Goal: Task Accomplishment & Management: Complete application form

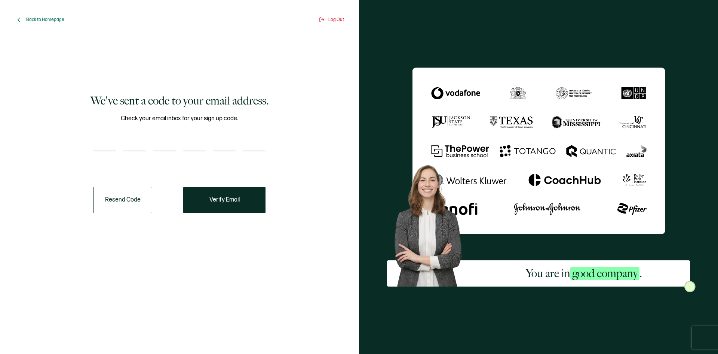
click at [103, 141] on input "number" at bounding box center [105, 143] width 22 height 15
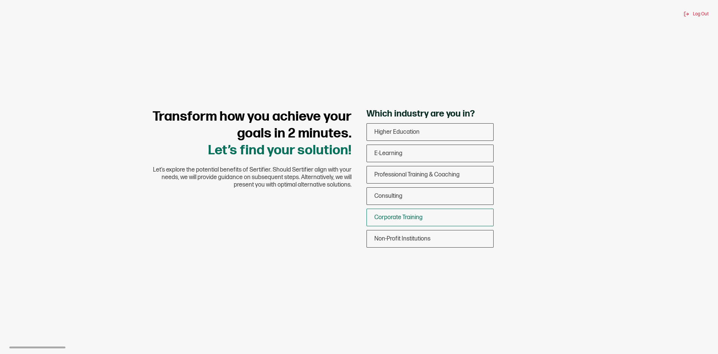
drag, startPoint x: 400, startPoint y: 196, endPoint x: 403, endPoint y: 219, distance: 23.1
click at [403, 219] on div "Higher Education E-Learning Professional Training & Coaching Consulting Corpora…" at bounding box center [430, 185] width 127 height 124
click at [403, 215] on span "Corporate Training" at bounding box center [399, 217] width 48 height 7
click at [0, 0] on input "Corporate Training" at bounding box center [0, 0] width 0 height 0
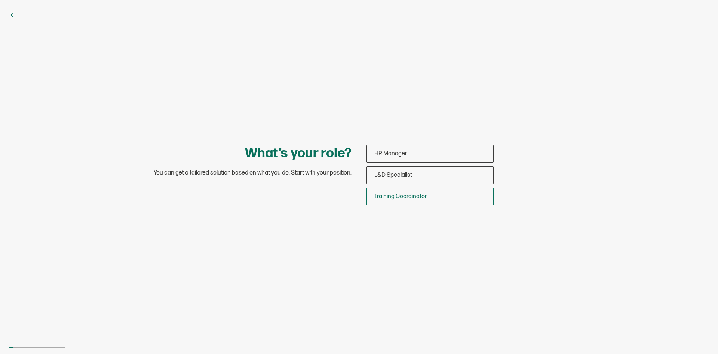
click at [415, 195] on span "Training Coordinator" at bounding box center [401, 196] width 53 height 7
click at [0, 0] on input "Training Coordinator" at bounding box center [0, 0] width 0 height 0
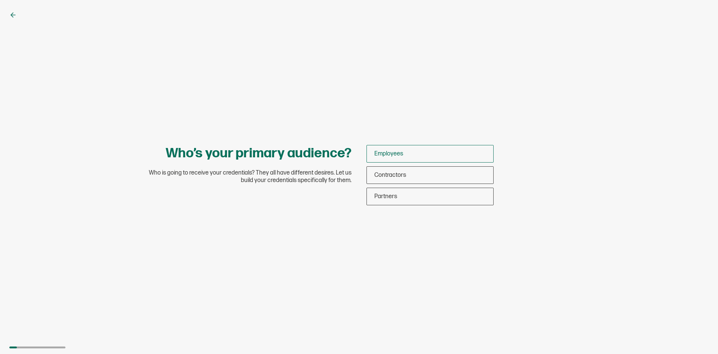
click at [399, 151] on span "Employees" at bounding box center [389, 153] width 29 height 7
click at [0, 0] on input "Employees" at bounding box center [0, 0] width 0 height 0
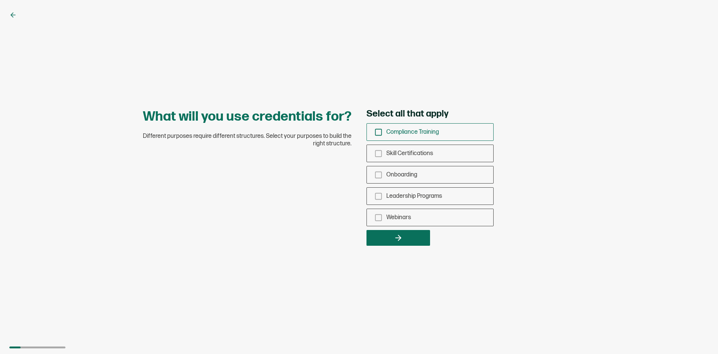
click at [383, 133] on div "Compliance Training" at bounding box center [430, 132] width 126 height 18
click at [0, 0] on input "Compliance Training" at bounding box center [0, 0] width 0 height 0
click at [380, 175] on icon "checkbox-group" at bounding box center [379, 175] width 8 height 8
click at [0, 0] on input "Onboarding" at bounding box center [0, 0] width 0 height 0
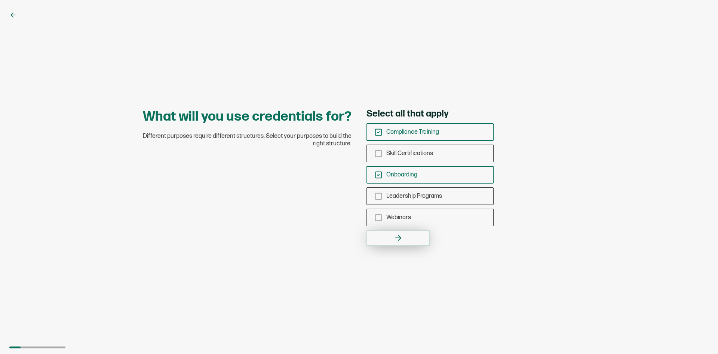
click at [399, 235] on icon "button" at bounding box center [400, 237] width 3 height 5
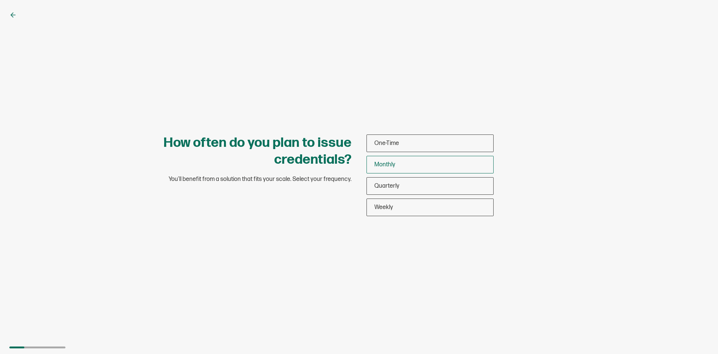
drag, startPoint x: 393, startPoint y: 166, endPoint x: 399, endPoint y: 166, distance: 6.0
click at [393, 166] on span "Monthly" at bounding box center [385, 164] width 21 height 7
click at [0, 0] on input "Monthly" at bounding box center [0, 0] width 0 height 0
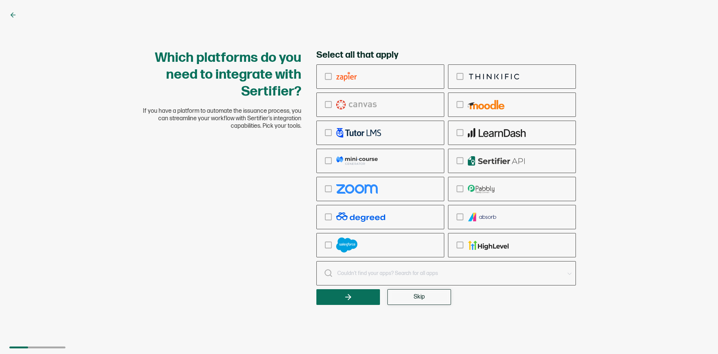
click at [418, 295] on span "Skip" at bounding box center [419, 297] width 11 height 6
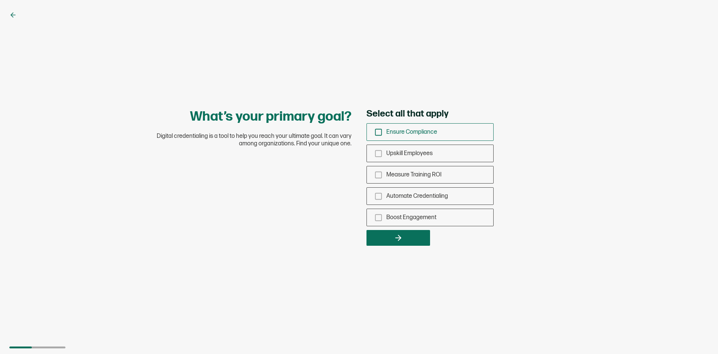
click at [381, 132] on icon "checkbox-group" at bounding box center [379, 132] width 8 height 8
click at [0, 0] on input "Ensure Compliance" at bounding box center [0, 0] width 0 height 0
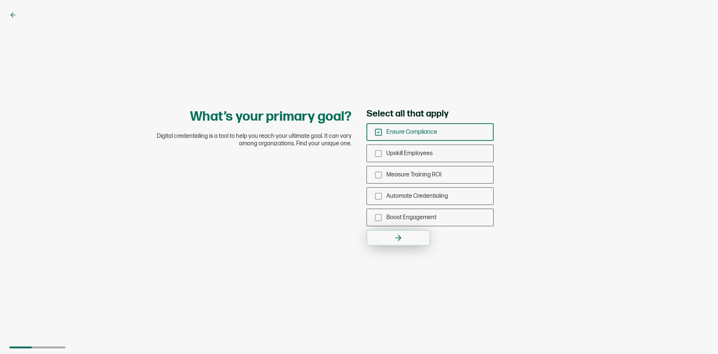
click at [404, 237] on button "button" at bounding box center [399, 238] width 64 height 16
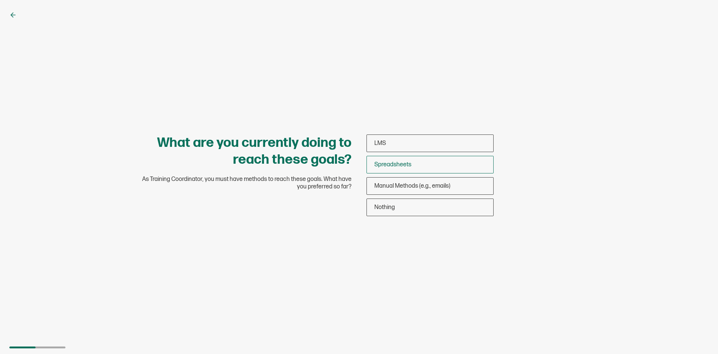
click at [396, 164] on span "Spreadsheets" at bounding box center [393, 164] width 37 height 7
click at [0, 0] on input "Spreadsheets" at bounding box center [0, 0] width 0 height 0
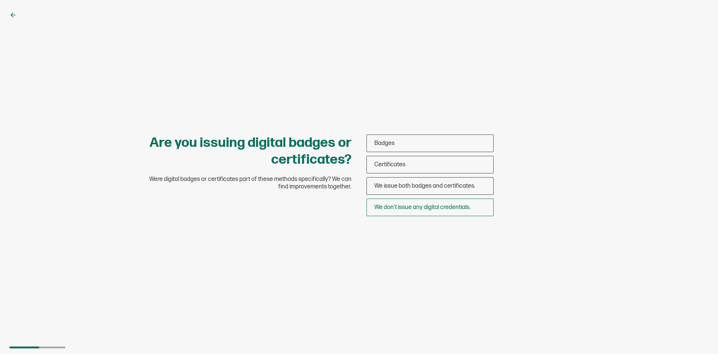
click at [425, 207] on span "We don’t issue any digital credentials." at bounding box center [423, 207] width 96 height 7
click at [0, 0] on input "We don’t issue any digital credentials." at bounding box center [0, 0] width 0 height 0
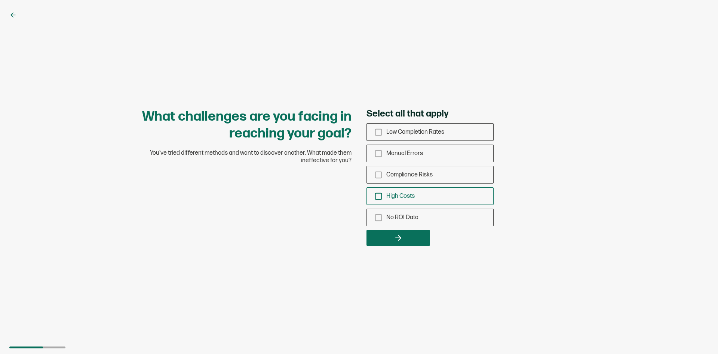
click at [378, 197] on icon "checkbox-group" at bounding box center [379, 196] width 8 height 8
click at [0, 0] on input "High Costs" at bounding box center [0, 0] width 0 height 0
drag, startPoint x: 393, startPoint y: 240, endPoint x: 397, endPoint y: 239, distance: 4.6
click at [397, 239] on button "button" at bounding box center [399, 238] width 64 height 16
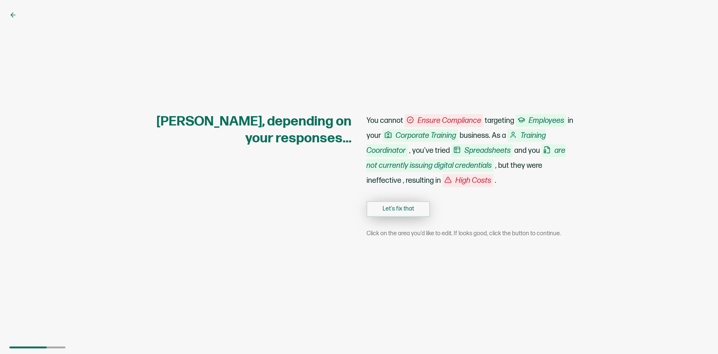
click at [393, 208] on button "Let's fix that" at bounding box center [399, 209] width 64 height 16
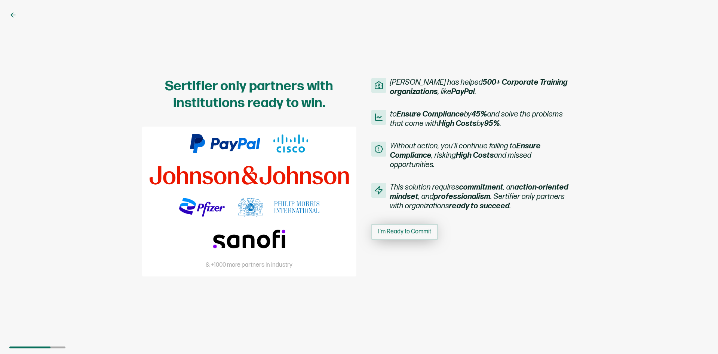
click at [394, 231] on span "I'm Ready to Commit" at bounding box center [404, 232] width 53 height 6
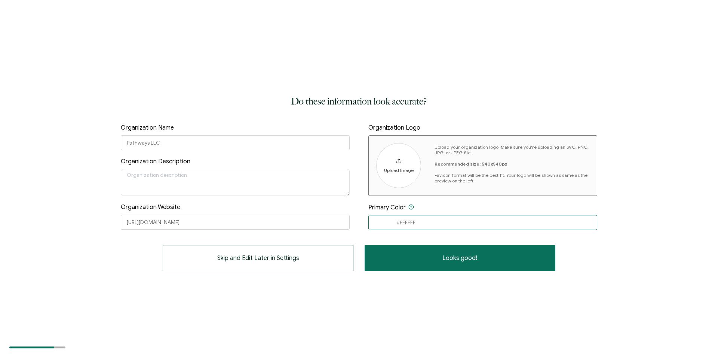
click at [406, 221] on input "#FFFFFF" at bounding box center [483, 222] width 229 height 15
